Goal: Task Accomplishment & Management: Complete application form

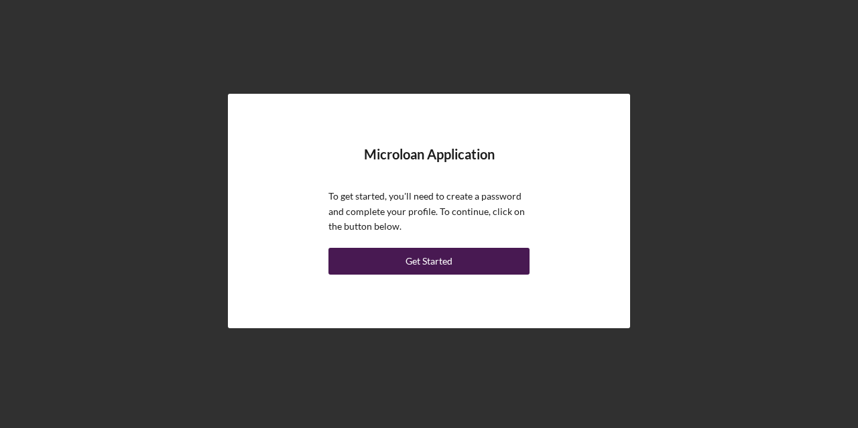
click at [425, 259] on div "Get Started" at bounding box center [429, 261] width 47 height 27
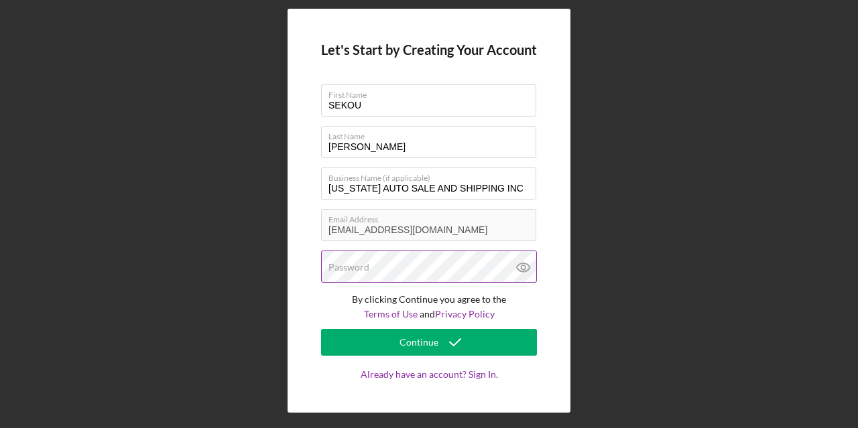
click at [523, 267] on icon at bounding box center [524, 268] width 34 height 34
click at [24, 58] on div "Let's Start by Creating Your Account First Name SEKOU Last Name DOUMBIA Busines…" at bounding box center [429, 211] width 845 height 422
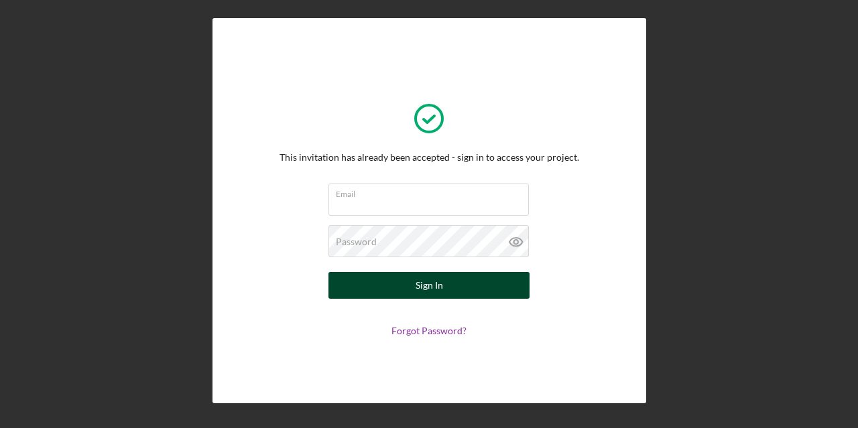
type input "[EMAIL_ADDRESS][DOMAIN_NAME]"
click at [422, 286] on div "Sign In" at bounding box center [429, 285] width 27 height 27
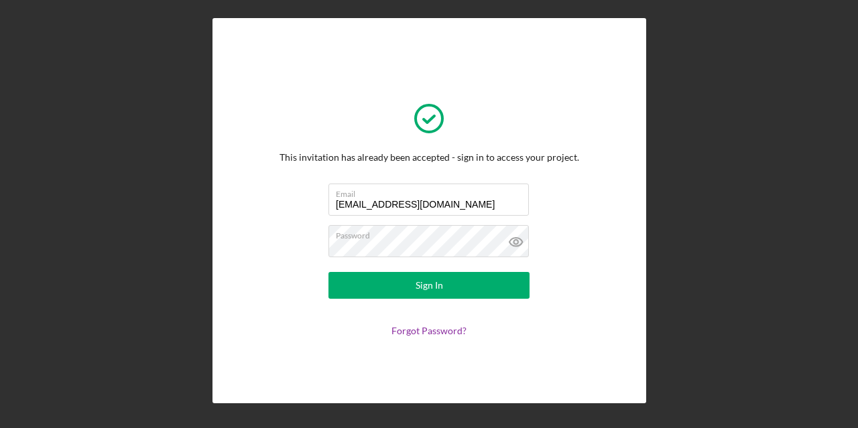
click at [186, 310] on div "This invitation has already been accepted - sign in to access your project. Ema…" at bounding box center [429, 211] width 845 height 422
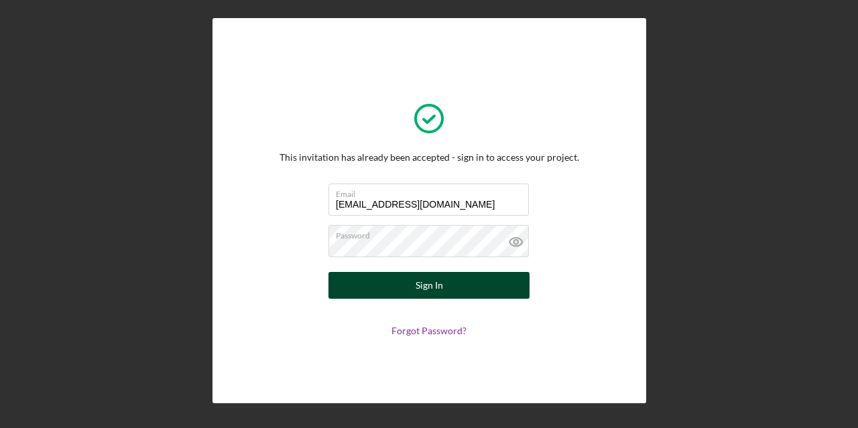
click at [427, 279] on div "Sign In" at bounding box center [429, 285] width 27 height 27
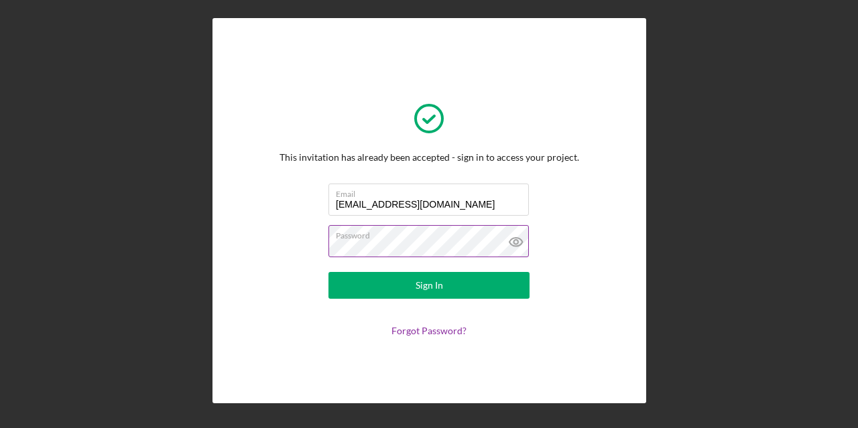
click at [513, 241] on icon at bounding box center [515, 242] width 4 height 4
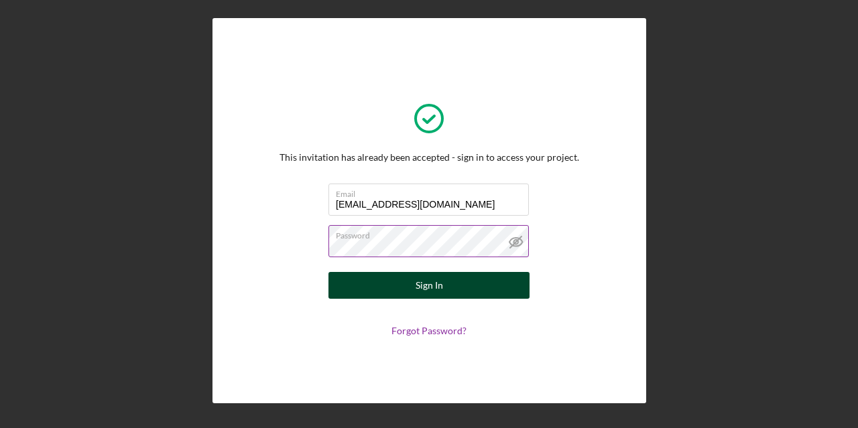
click at [424, 284] on div "Sign In" at bounding box center [429, 285] width 27 height 27
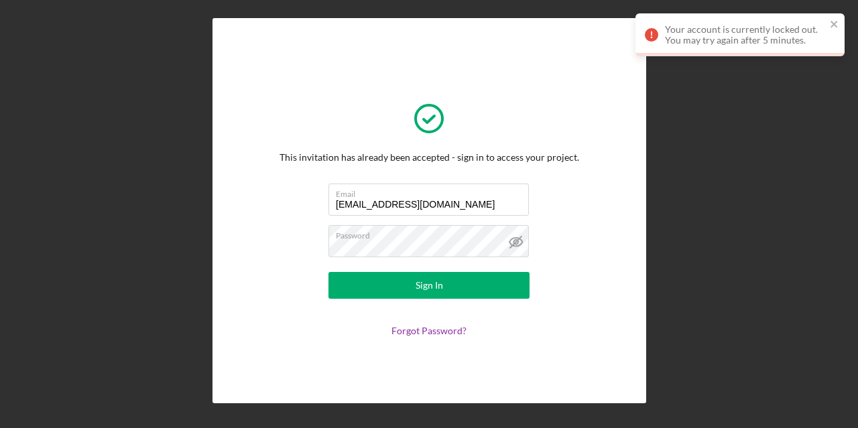
click at [773, 313] on div "This invitation has already been accepted - sign in to access your project. Ema…" at bounding box center [429, 211] width 845 height 422
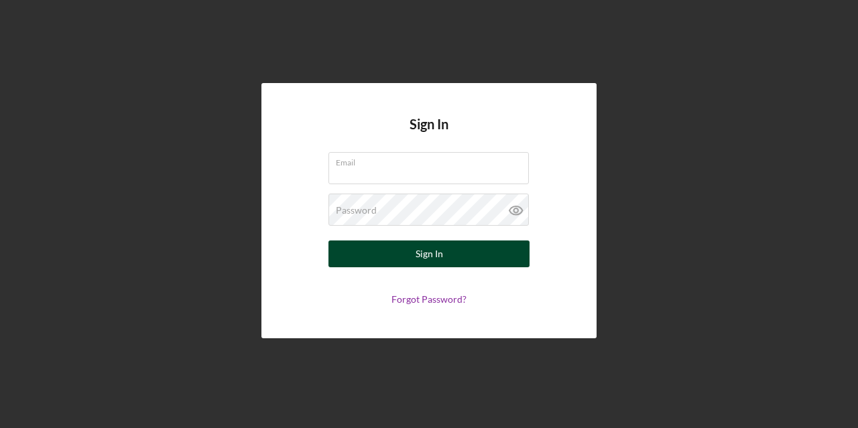
type input "[EMAIL_ADDRESS][DOMAIN_NAME]"
click at [430, 251] on div "Sign In" at bounding box center [429, 254] width 27 height 27
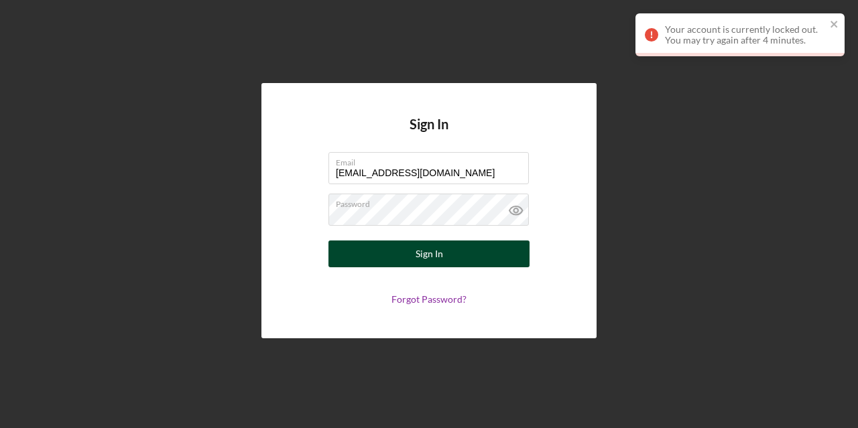
click at [438, 257] on div "Sign In" at bounding box center [429, 254] width 27 height 27
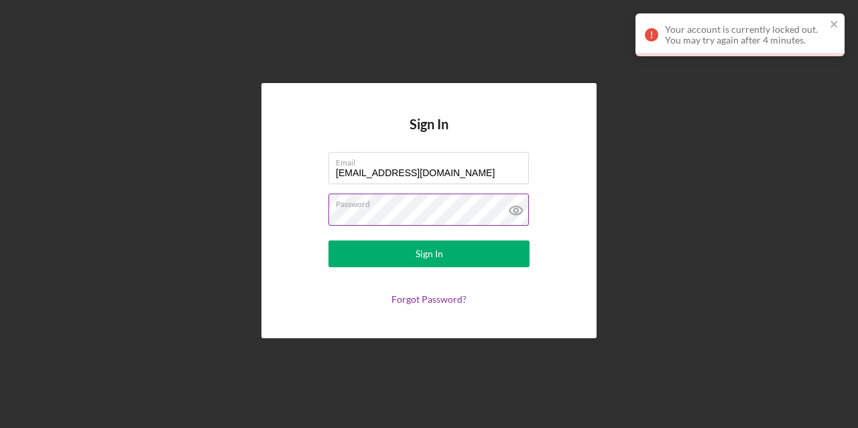
click at [512, 210] on icon at bounding box center [516, 211] width 34 height 34
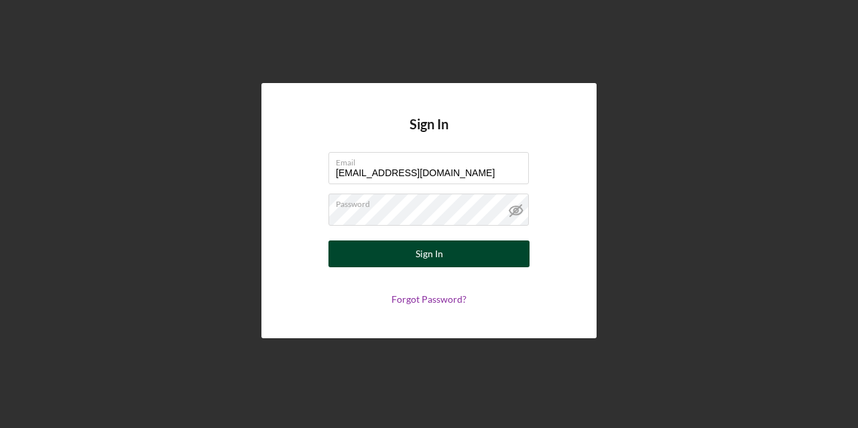
click at [359, 258] on button "Sign In" at bounding box center [428, 254] width 201 height 27
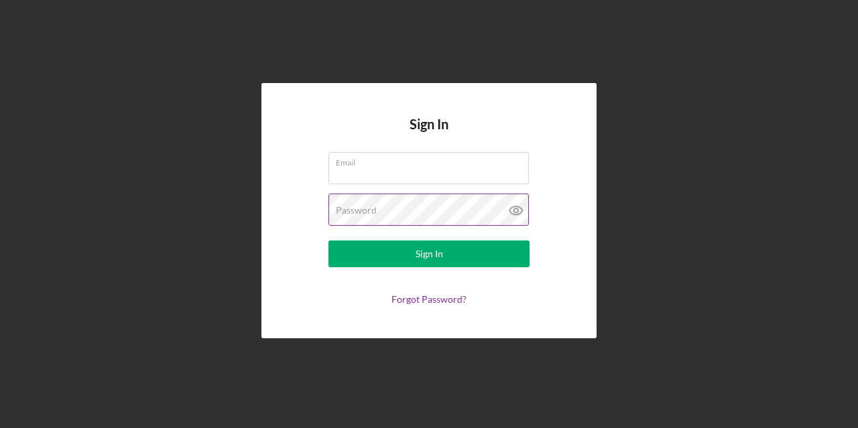
type input "[EMAIL_ADDRESS][DOMAIN_NAME]"
click at [516, 210] on icon at bounding box center [516, 211] width 34 height 34
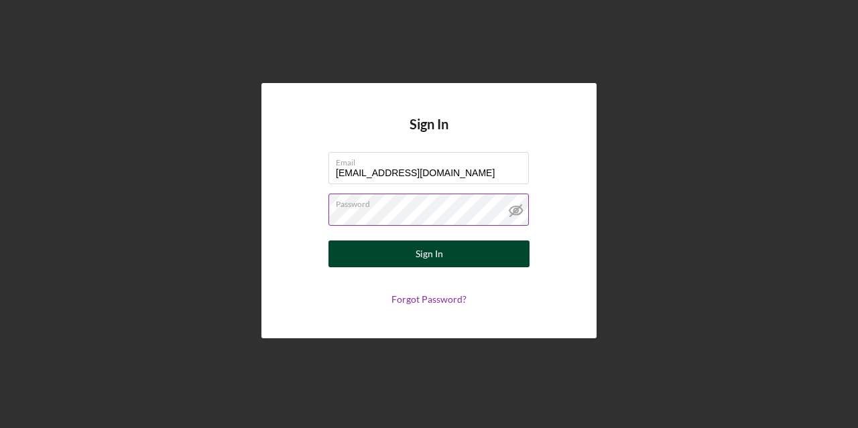
click at [371, 257] on button "Sign In" at bounding box center [428, 254] width 201 height 27
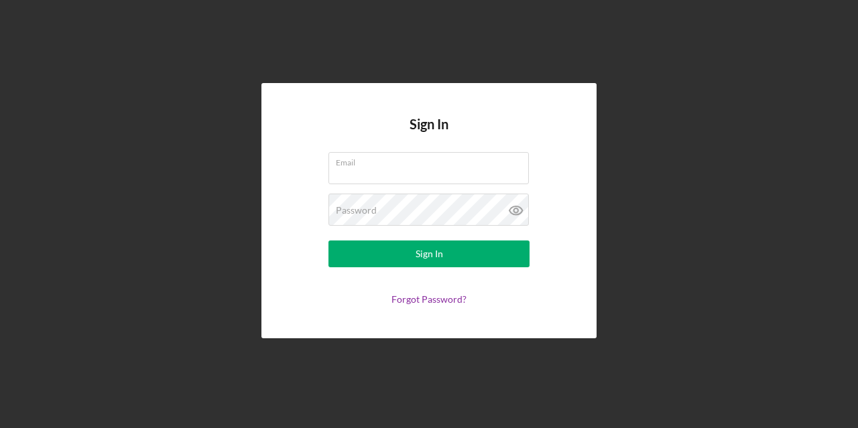
type input "[EMAIL_ADDRESS][DOMAIN_NAME]"
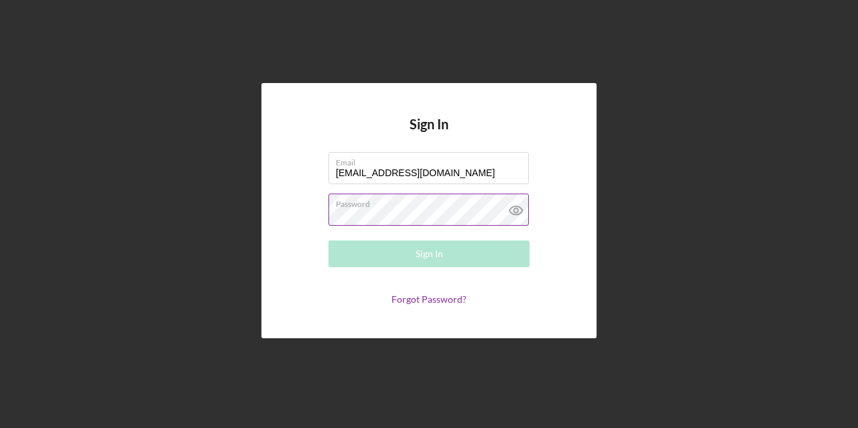
click at [513, 211] on g at bounding box center [515, 210] width 13 height 9
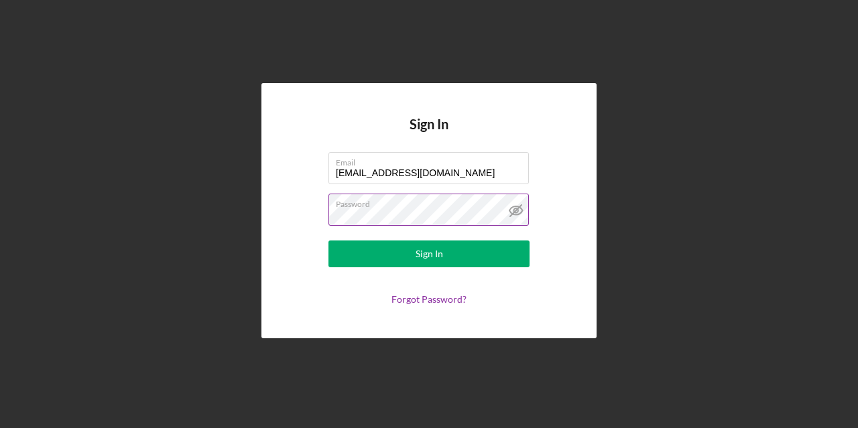
click at [278, 310] on div "Sign In Email [EMAIL_ADDRESS][DOMAIN_NAME] Password Sign In Forgot Password?" at bounding box center [428, 210] width 335 height 255
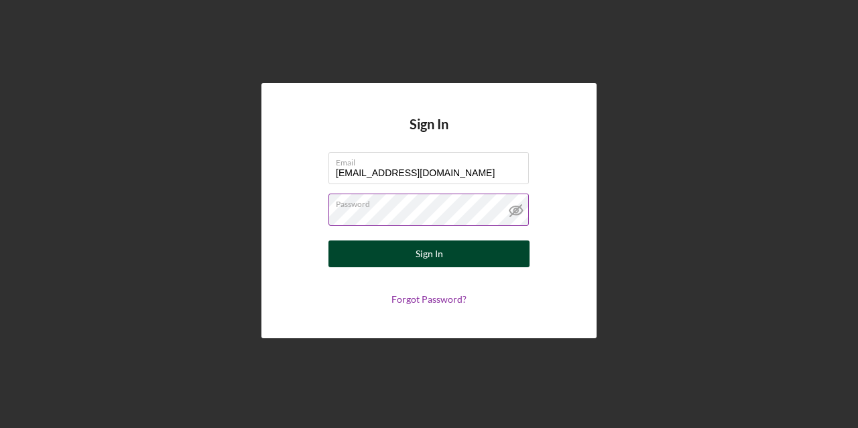
click at [432, 253] on div "Sign In" at bounding box center [429, 254] width 27 height 27
